Goal: Information Seeking & Learning: Learn about a topic

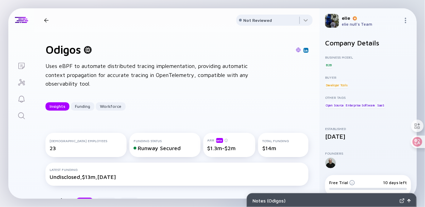
click at [43, 16] on div "Odigos Insights Funding Workforce" at bounding box center [96, 20] width 111 height 9
click at [47, 20] on div at bounding box center [46, 20] width 5 height 5
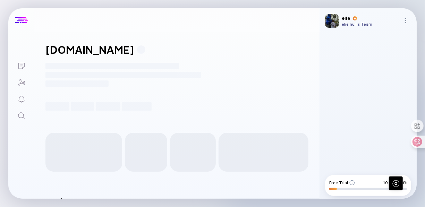
click at [24, 21] on div at bounding box center [21, 20] width 13 height 6
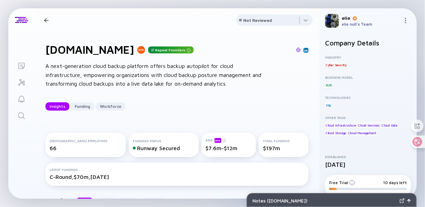
click at [417, 5] on div "Notes ( Eon.io ) Lists Eon.io Repeat Founders Insights Funding Workforce Not Re…" at bounding box center [212, 103] width 425 height 207
click at [18, 20] on div at bounding box center [21, 20] width 13 height 6
click at [46, 20] on div at bounding box center [46, 20] width 5 height 5
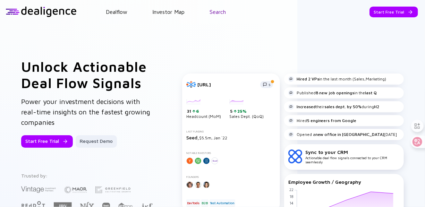
click at [216, 14] on link "Search" at bounding box center [218, 12] width 16 height 6
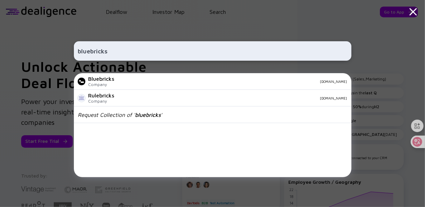
type input "bluebricks"
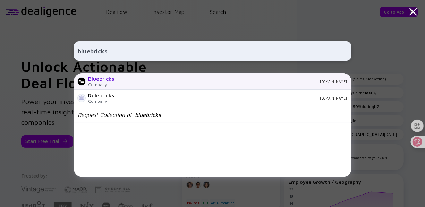
click at [123, 81] on div "[DOMAIN_NAME]" at bounding box center [234, 82] width 228 height 4
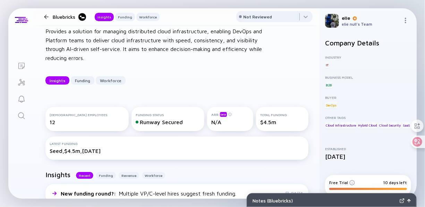
scroll to position [35, 0]
click at [20, 17] on div at bounding box center [21, 20] width 26 height 24
click at [21, 17] on div at bounding box center [21, 20] width 13 height 6
click at [48, 17] on div at bounding box center [46, 17] width 5 height 5
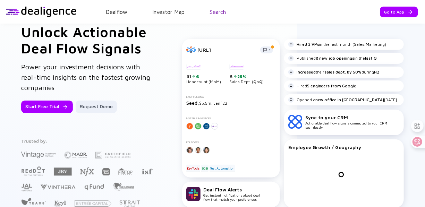
click at [220, 13] on link "Search" at bounding box center [218, 12] width 16 height 6
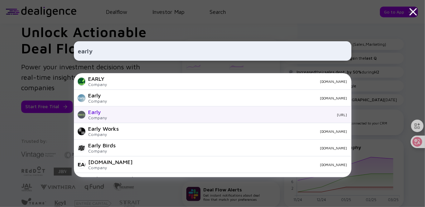
type input "early"
click at [132, 111] on div "Early Company [URL]" at bounding box center [213, 115] width 278 height 17
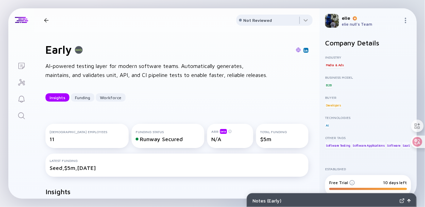
click at [49, 19] on div at bounding box center [46, 20] width 10 height 5
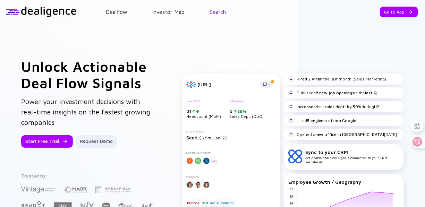
click at [214, 14] on link "Search" at bounding box center [218, 12] width 16 height 6
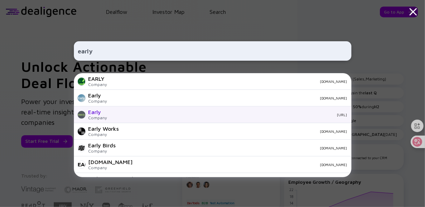
type input "early"
click at [149, 119] on div "Early Company [URL]" at bounding box center [213, 115] width 278 height 17
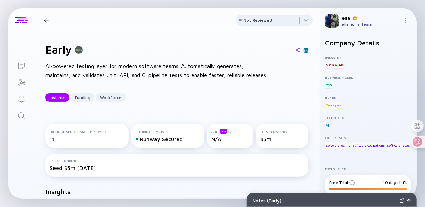
click at [25, 22] on div at bounding box center [21, 20] width 13 height 6
click at [46, 20] on div at bounding box center [46, 20] width 5 height 5
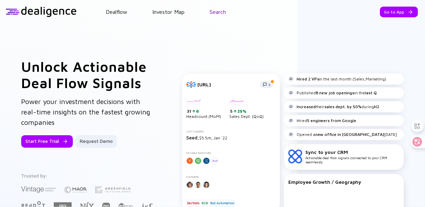
click at [221, 14] on link "Search" at bounding box center [218, 12] width 16 height 6
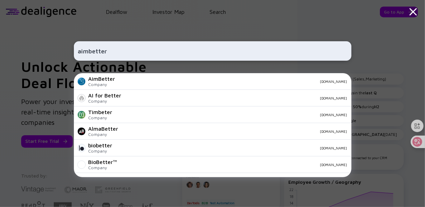
type input "aimbetter"
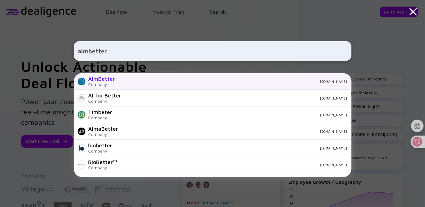
click at [118, 78] on div "AimBetter Company [DOMAIN_NAME]" at bounding box center [213, 81] width 278 height 17
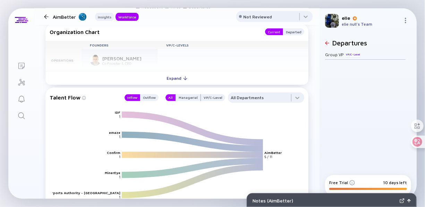
scroll to position [660, 0]
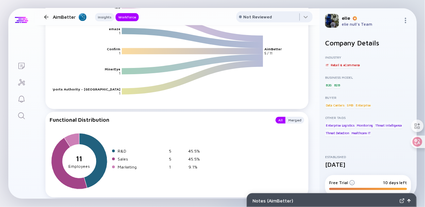
click at [17, 20] on div at bounding box center [21, 20] width 13 height 6
click at [46, 18] on div at bounding box center [46, 17] width 5 height 5
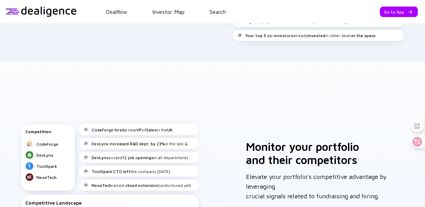
scroll to position [541, 0]
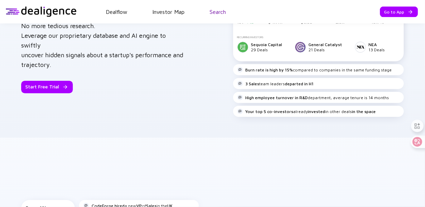
click at [220, 14] on link "Search" at bounding box center [218, 12] width 16 height 6
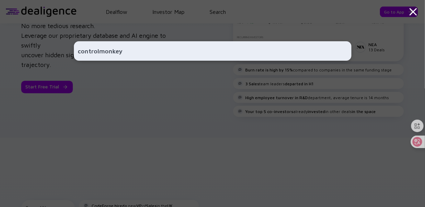
type input "controlmonkey"
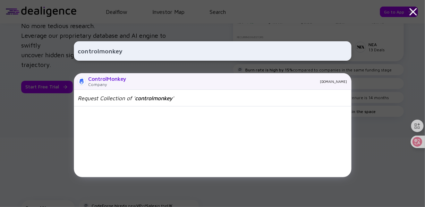
click at [142, 83] on div "[DOMAIN_NAME]" at bounding box center [239, 82] width 215 height 4
